Goal: Task Accomplishment & Management: Complete application form

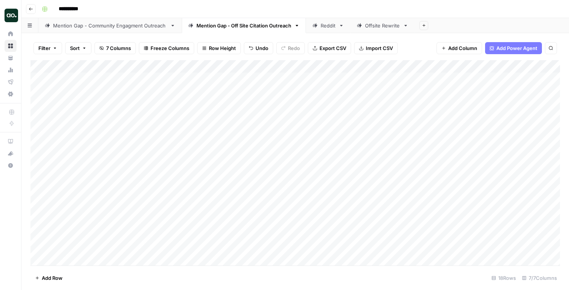
click at [143, 81] on div "Add Column" at bounding box center [294, 162] width 529 height 205
click at [202, 76] on div "Add Column" at bounding box center [294, 162] width 529 height 205
click at [291, 76] on div "Add Column" at bounding box center [294, 162] width 529 height 205
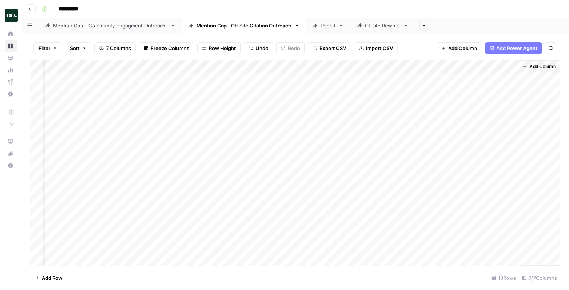
click at [291, 76] on div "Add Column" at bounding box center [294, 162] width 529 height 205
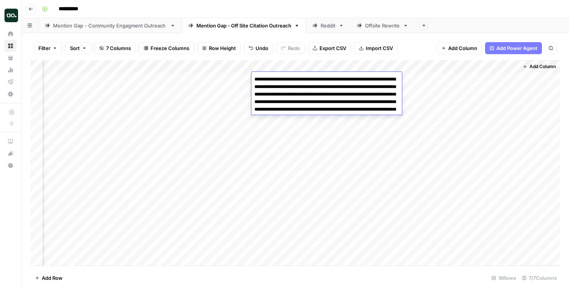
click at [425, 89] on div "Add Column" at bounding box center [294, 162] width 529 height 205
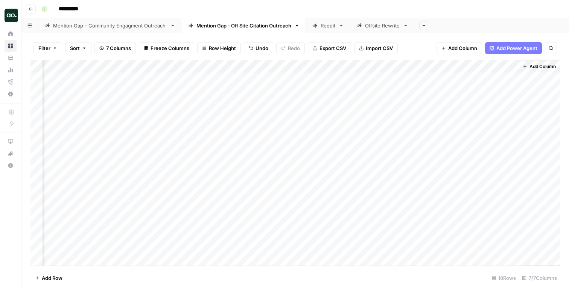
click at [501, 77] on div "Add Column" at bounding box center [294, 162] width 529 height 205
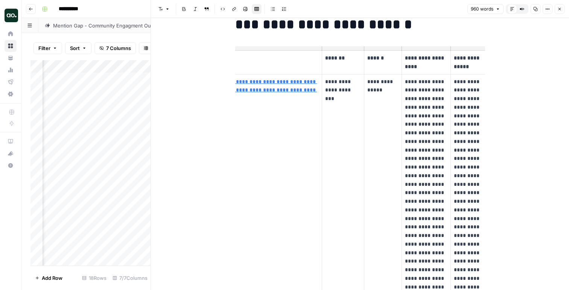
scroll to position [0, 59]
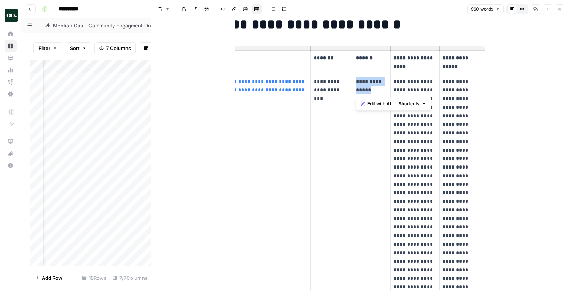
drag, startPoint x: 377, startPoint y: 90, endPoint x: 354, endPoint y: 82, distance: 24.3
click at [354, 82] on td "**********" at bounding box center [371, 261] width 38 height 374
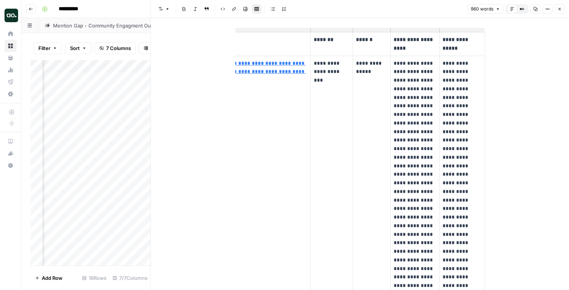
scroll to position [42, 0]
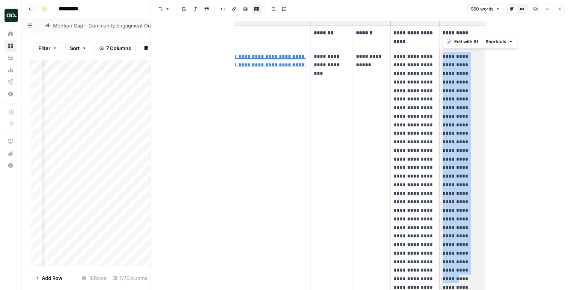
drag, startPoint x: 443, startPoint y: 56, endPoint x: 478, endPoint y: 227, distance: 174.7
click at [478, 227] on p "**********" at bounding box center [461, 227] width 39 height 351
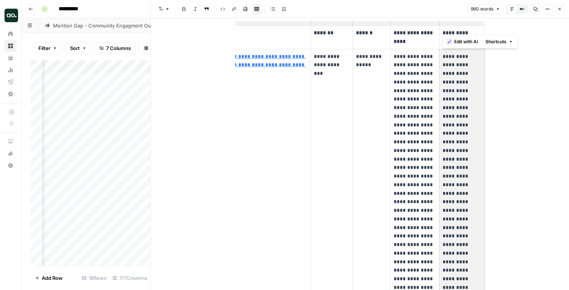
click at [478, 227] on p "**********" at bounding box center [461, 227] width 39 height 351
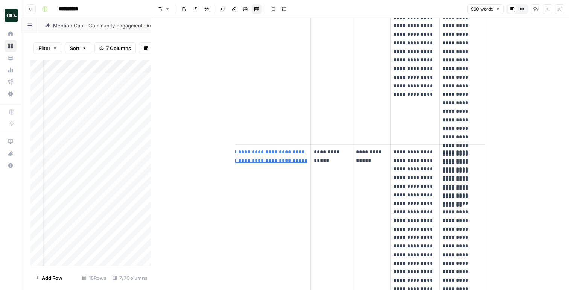
scroll to position [330, 0]
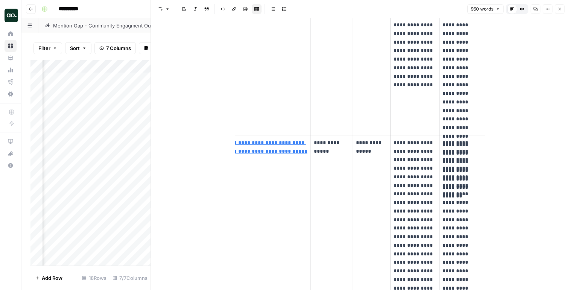
click at [558, 9] on icon "button" at bounding box center [559, 9] width 3 height 3
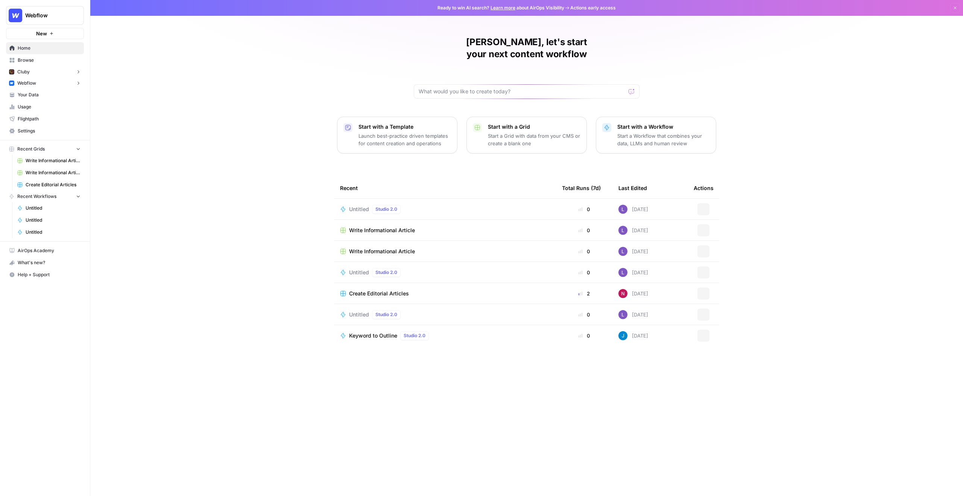
click at [75, 16] on icon "Workspace: Webflow" at bounding box center [78, 16] width 8 height 8
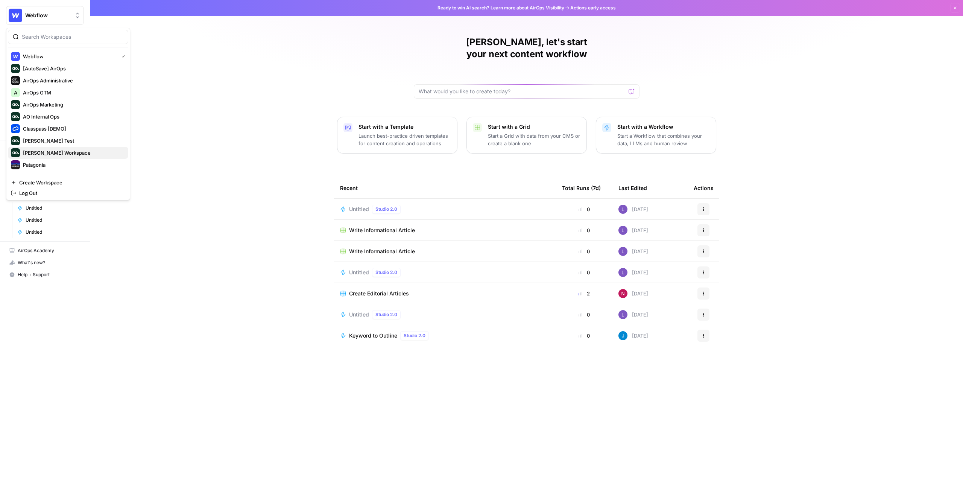
scroll to position [12, 0]
click at [50, 142] on span "[PERSON_NAME] Workspace" at bounding box center [72, 141] width 99 height 8
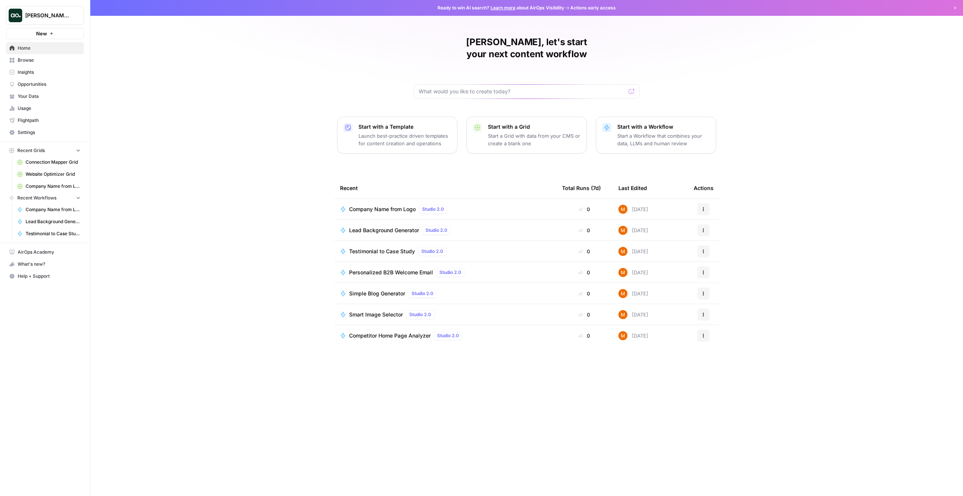
click at [50, 70] on span "Insights" at bounding box center [49, 72] width 63 height 7
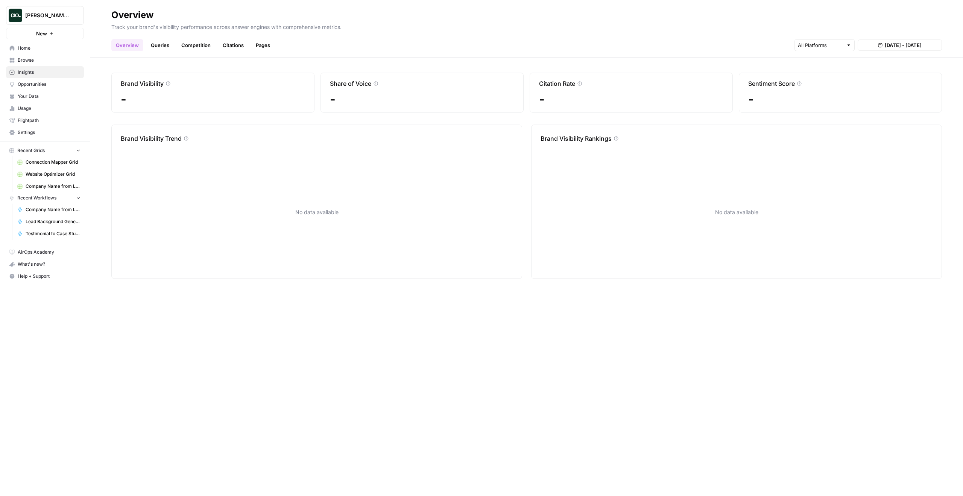
click at [44, 85] on span "Opportunities" at bounding box center [49, 84] width 63 height 7
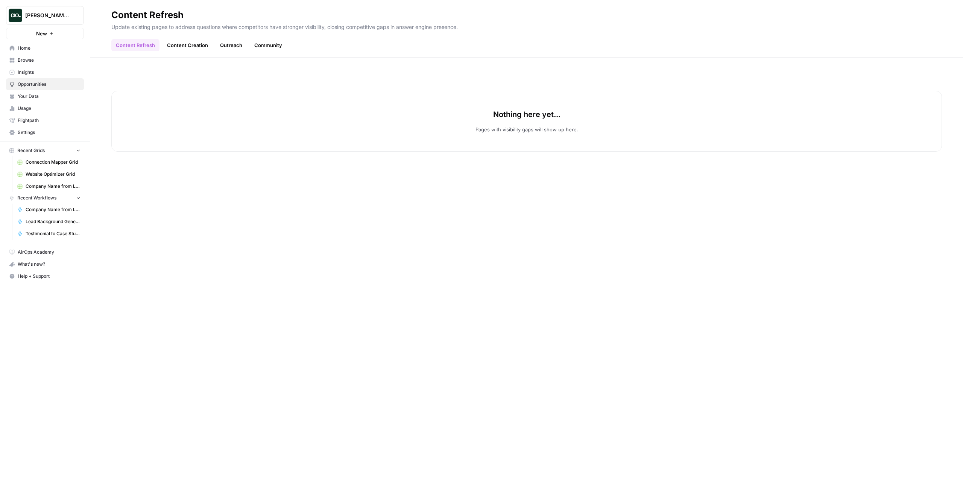
click at [41, 76] on link "Insights" at bounding box center [45, 72] width 78 height 12
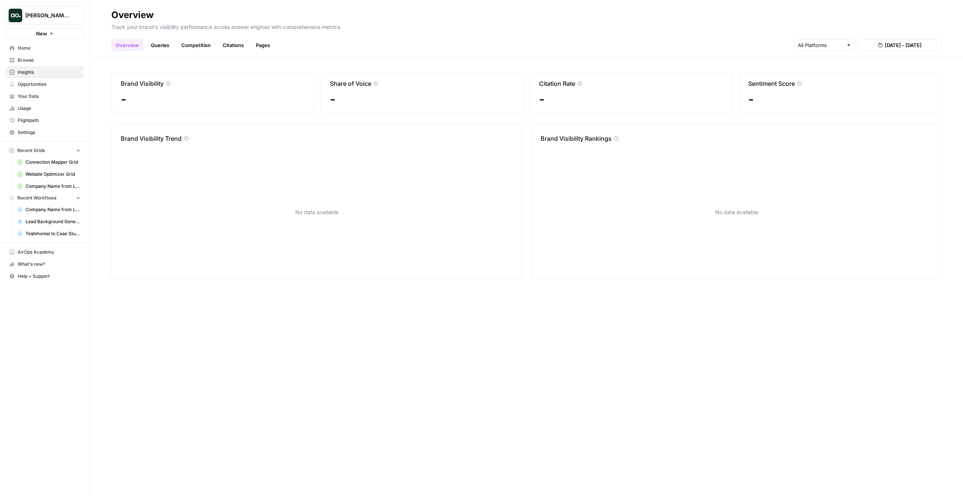
click at [39, 96] on span "Your Data" at bounding box center [49, 96] width 63 height 7
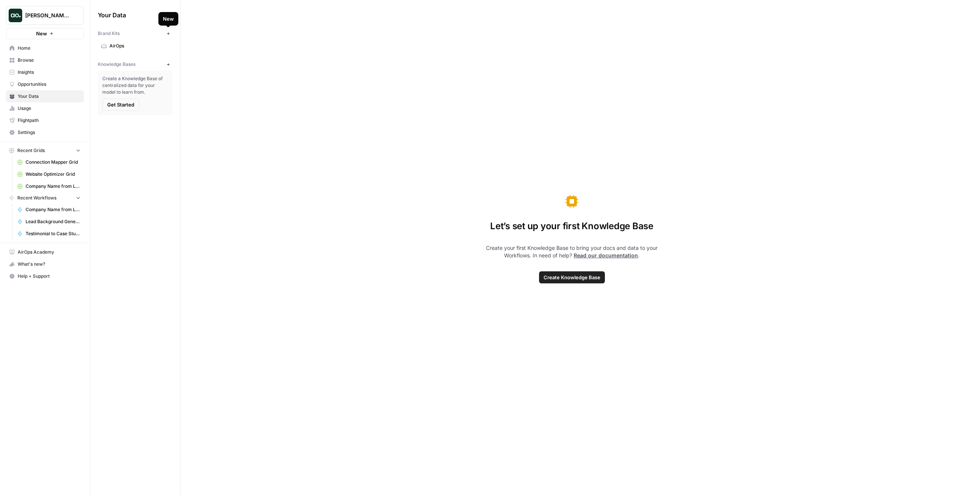
click at [168, 35] on button "New" at bounding box center [168, 33] width 9 height 9
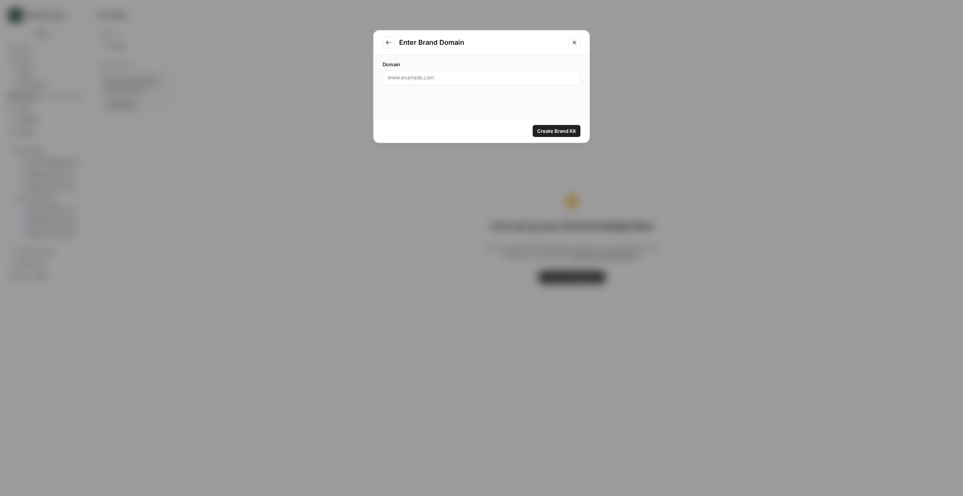
click at [347, 80] on div "Enter Brand Domain Domain Create Brand Kit" at bounding box center [481, 248] width 963 height 496
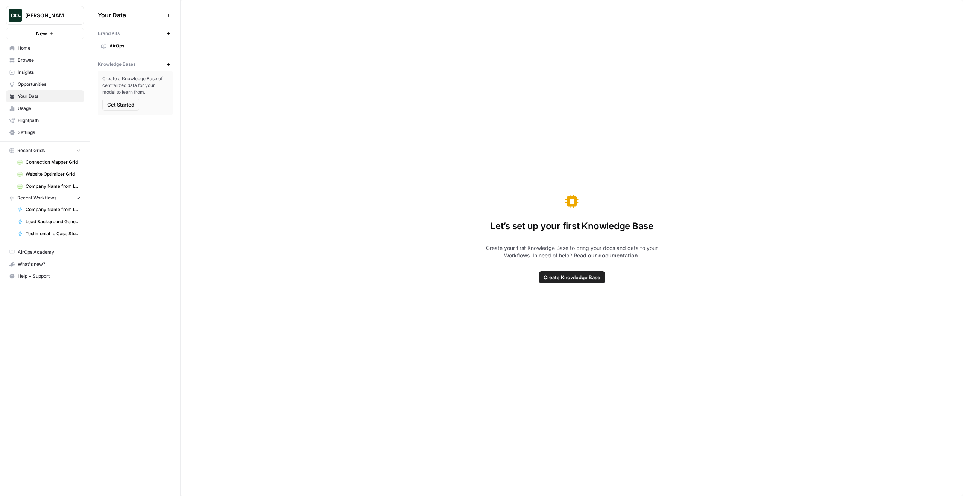
click at [168, 36] on button "New" at bounding box center [168, 33] width 9 height 9
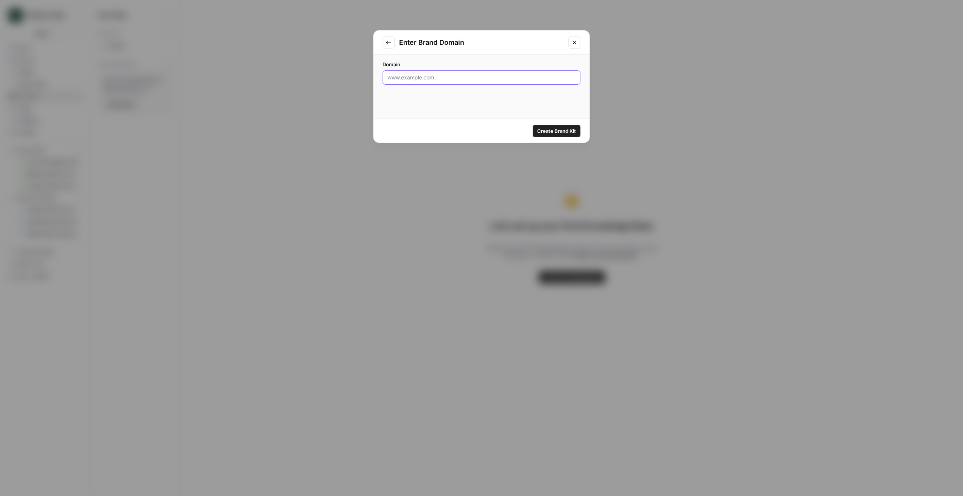
click at [469, 79] on input "Domain" at bounding box center [481, 78] width 188 height 8
paste input "[URL][DOMAIN_NAME]"
type input "[URL][DOMAIN_NAME]"
click at [562, 130] on span "Create Brand Kit" at bounding box center [556, 131] width 39 height 8
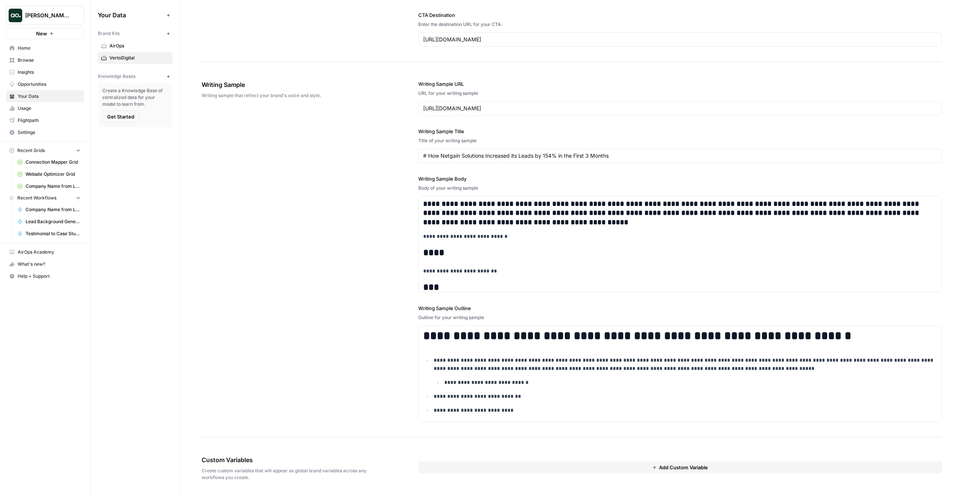
scroll to position [246, 0]
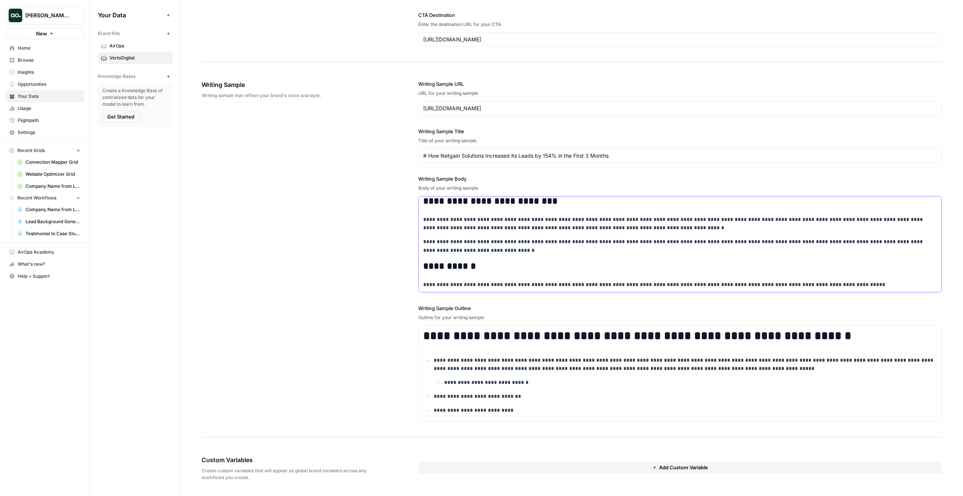
click at [503, 267] on h2 "**********" at bounding box center [680, 266] width 514 height 11
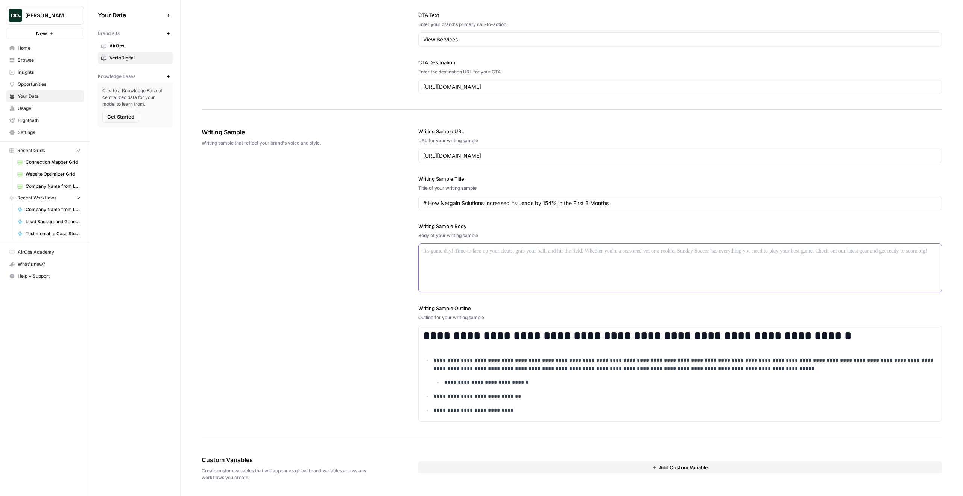
scroll to position [716, 0]
click at [515, 359] on p "**********" at bounding box center [685, 364] width 503 height 17
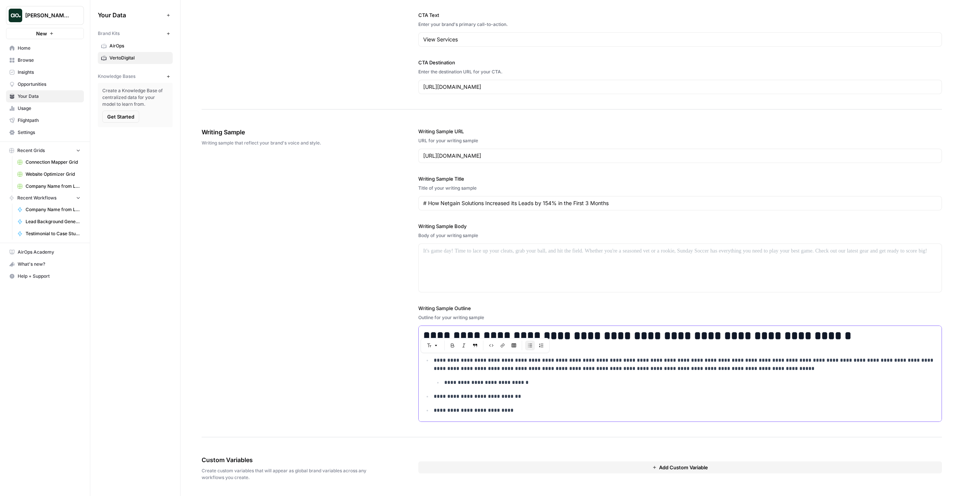
click at [517, 372] on p "**********" at bounding box center [685, 364] width 503 height 17
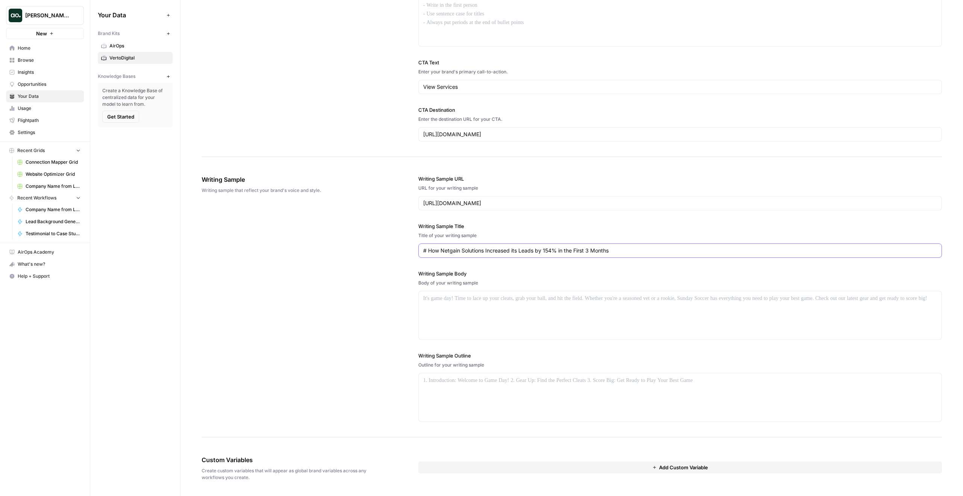
click at [485, 252] on input "# How Netgain Solutions Increased its Leads by 154% in the First 3 Months" at bounding box center [680, 251] width 514 height 8
click at [483, 202] on input "[URL][DOMAIN_NAME]" at bounding box center [680, 203] width 514 height 8
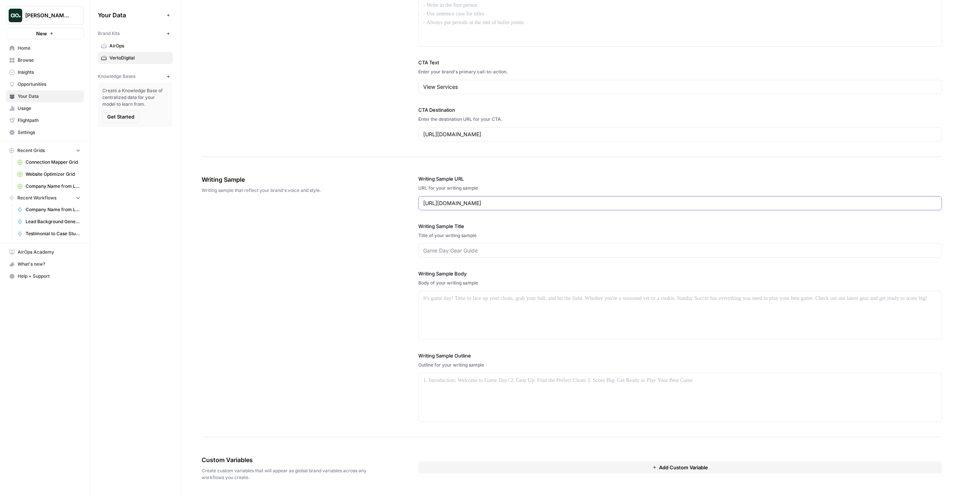
click at [483, 202] on input "[URL][DOMAIN_NAME]" at bounding box center [680, 203] width 514 height 8
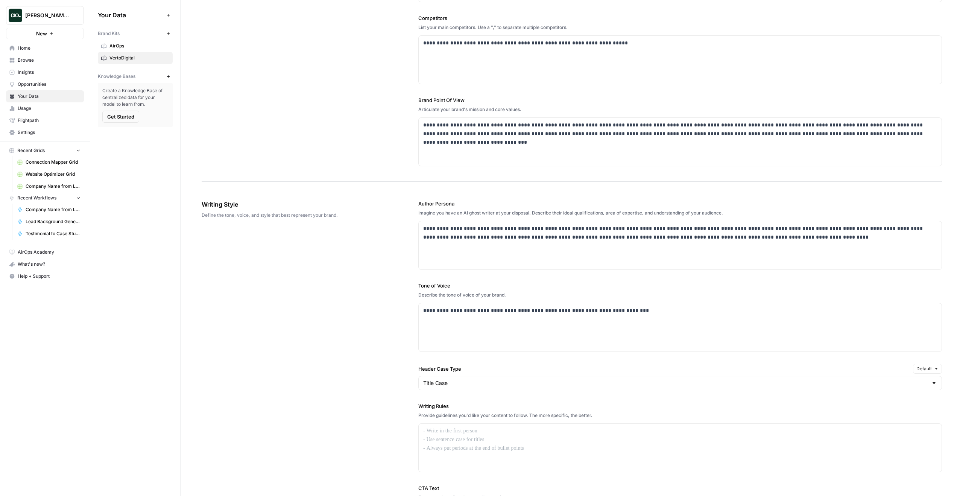
scroll to position [0, 0]
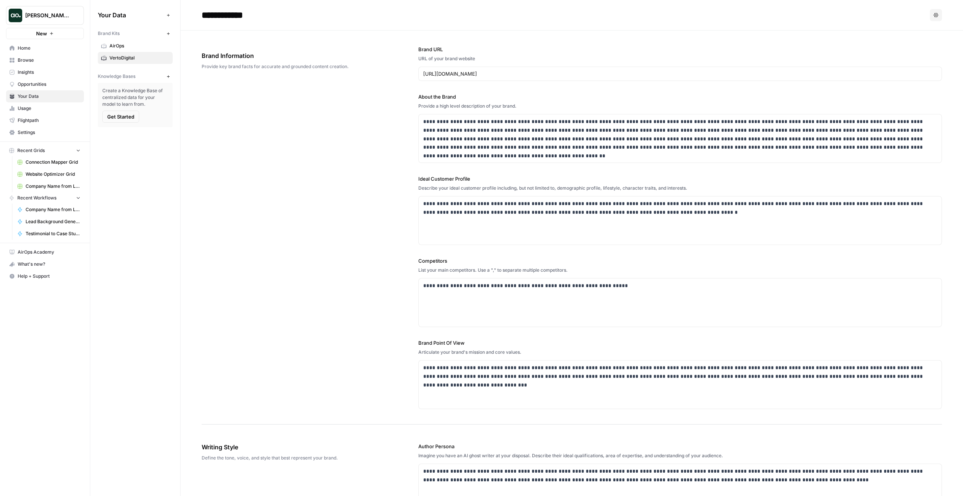
click at [326, 110] on div "**********" at bounding box center [572, 227] width 740 height 394
